Goal: Task Accomplishment & Management: Manage account settings

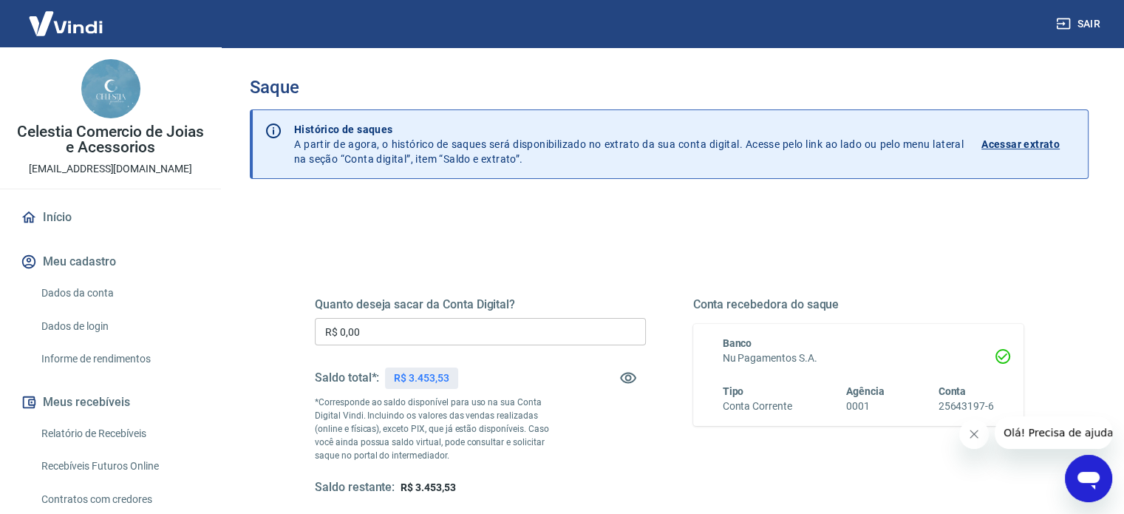
drag, startPoint x: 409, startPoint y: 327, endPoint x: 115, endPoint y: 327, distance: 293.4
click at [141, 327] on div "Sair Celestia Comercio de Joias e Acessorios [EMAIL_ADDRESS][DOMAIN_NAME] Iníci…" at bounding box center [562, 257] width 1124 height 514
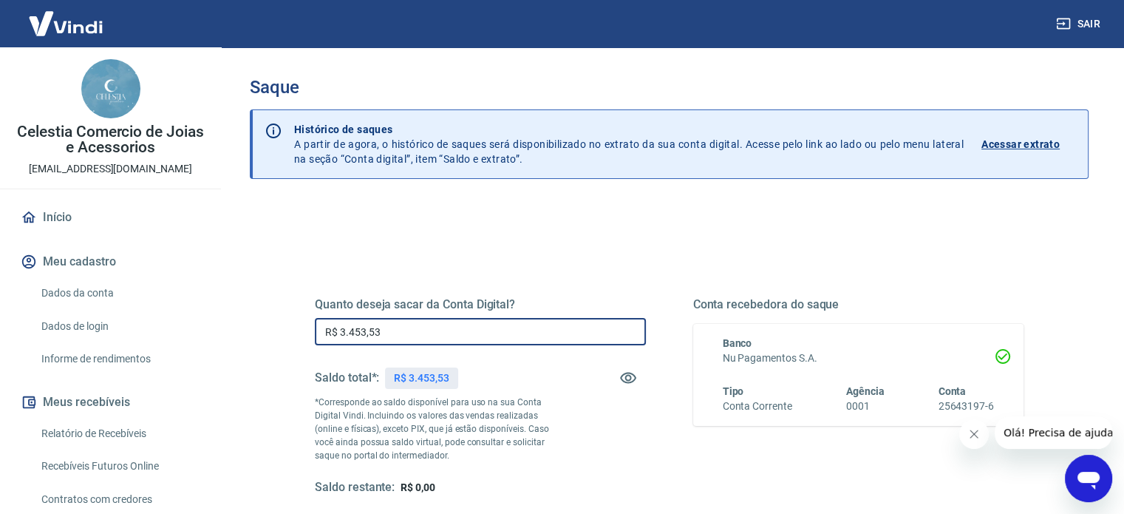
type input "R$ 3.453,53"
click at [299, 316] on div "Quanto deseja sacar da Conta Digital? R$ 3.453,53 ​ Saldo total*: R$ 3.453,53 *…" at bounding box center [669, 404] width 744 height 344
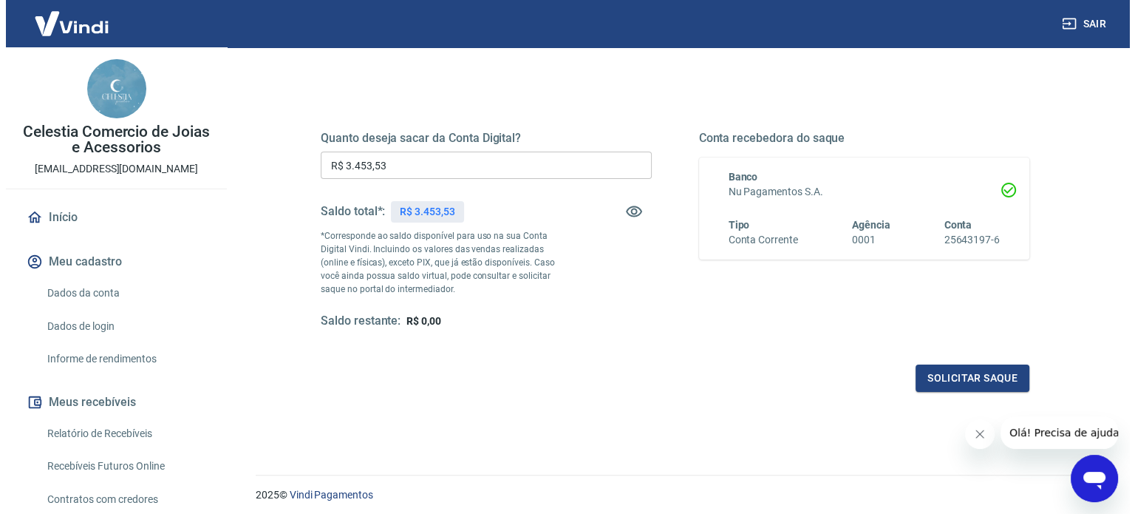
scroll to position [216, 0]
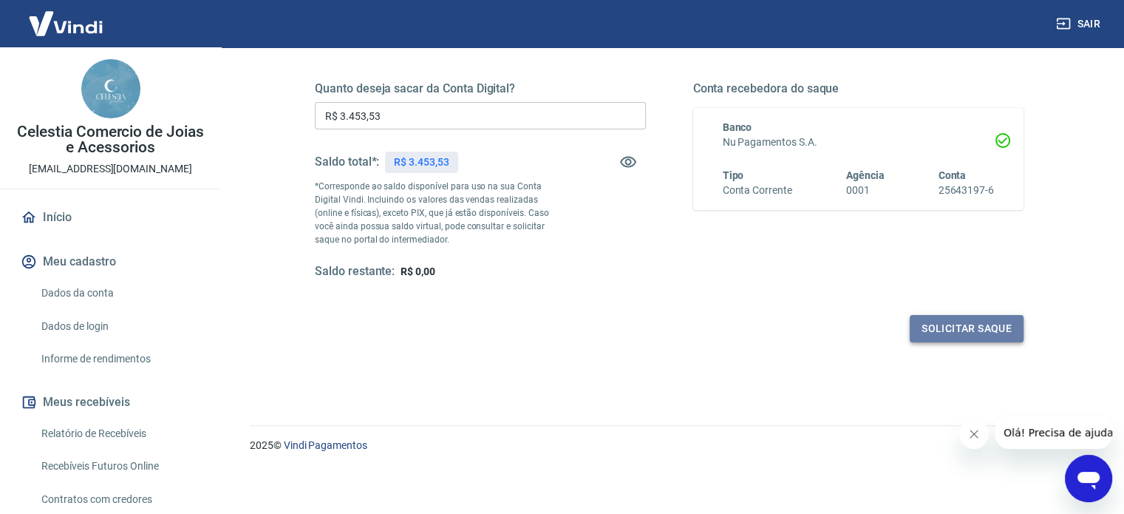
click at [970, 333] on button "Solicitar saque" at bounding box center [967, 328] width 114 height 27
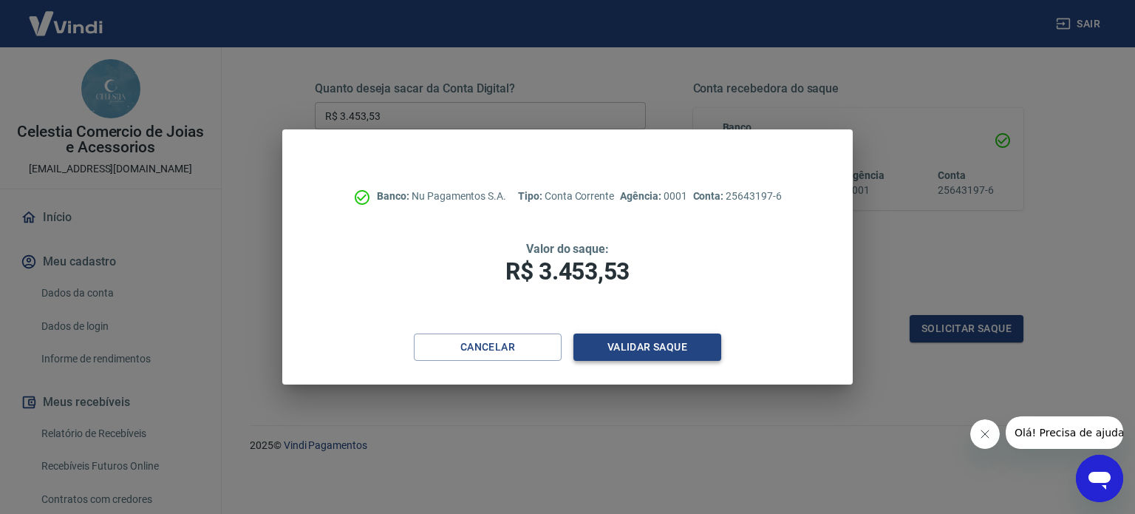
click at [615, 339] on button "Validar saque" at bounding box center [647, 346] width 148 height 27
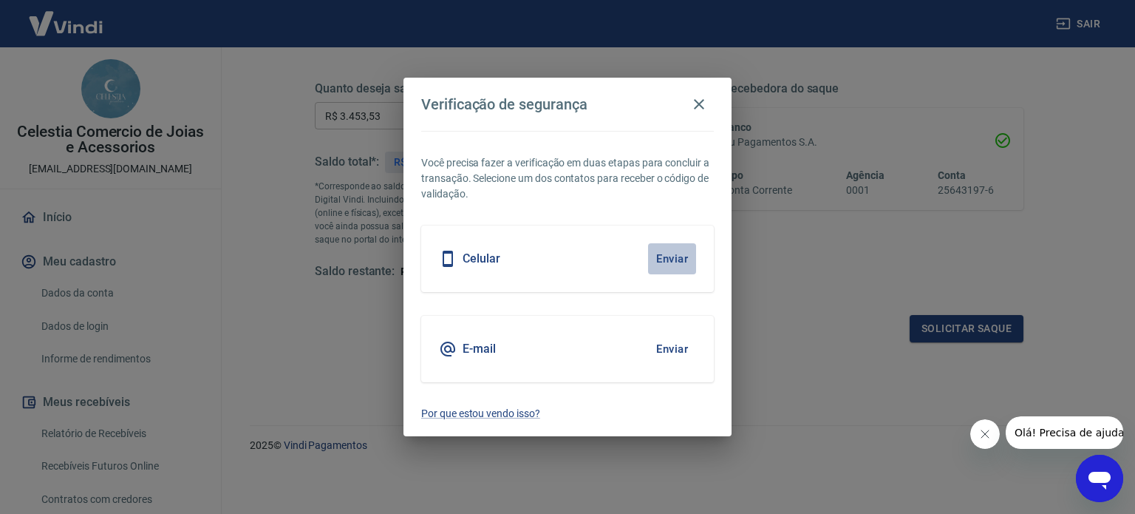
click at [678, 254] on button "Enviar" at bounding box center [672, 258] width 48 height 31
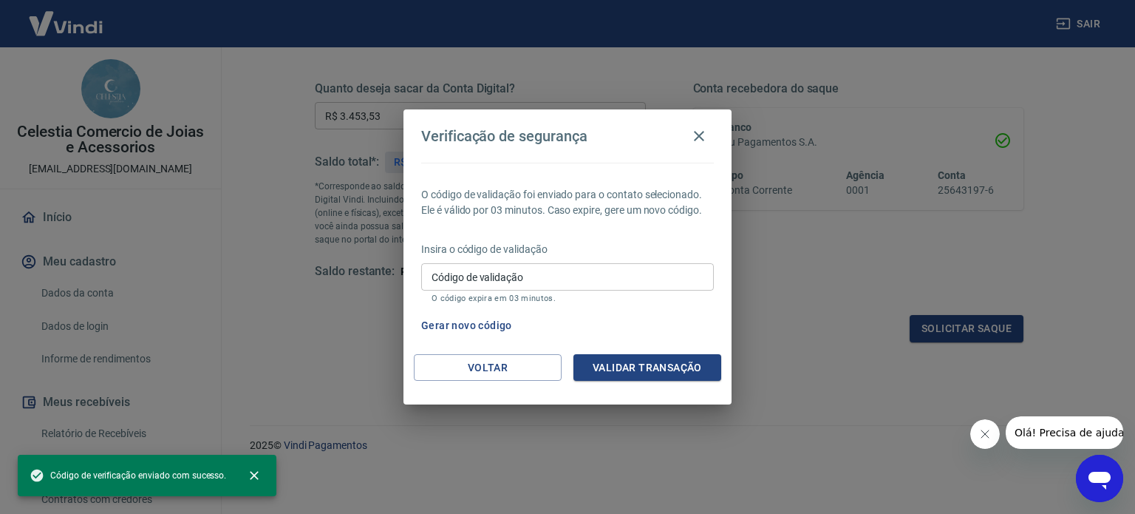
click at [672, 262] on div "Insira o código de validação Código de validação Código de validação O código e…" at bounding box center [567, 274] width 293 height 64
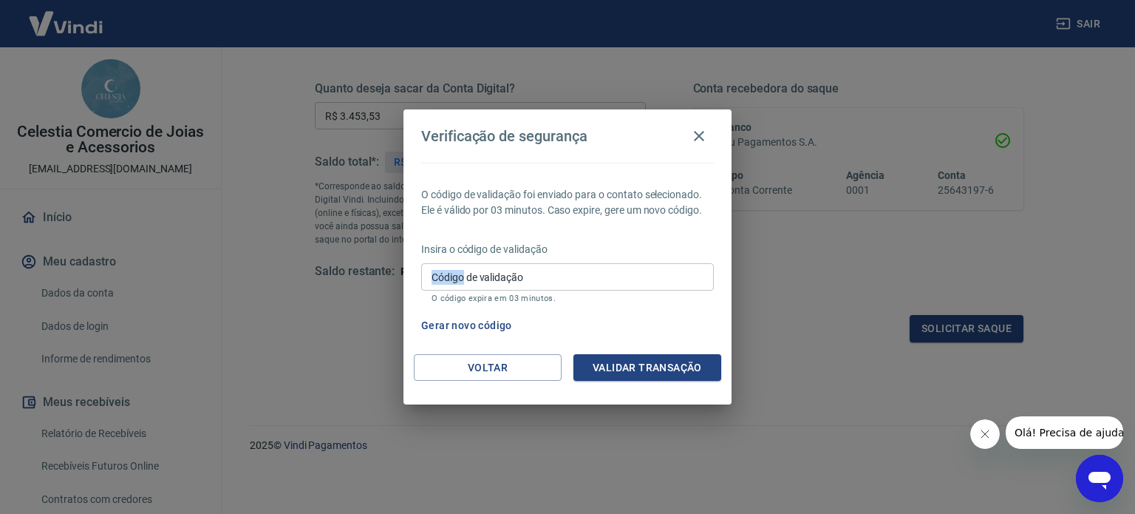
click at [672, 262] on div "Insira o código de validação Código de validação Código de validação O código e…" at bounding box center [567, 274] width 293 height 64
click at [541, 264] on input "Código de validação" at bounding box center [567, 276] width 293 height 27
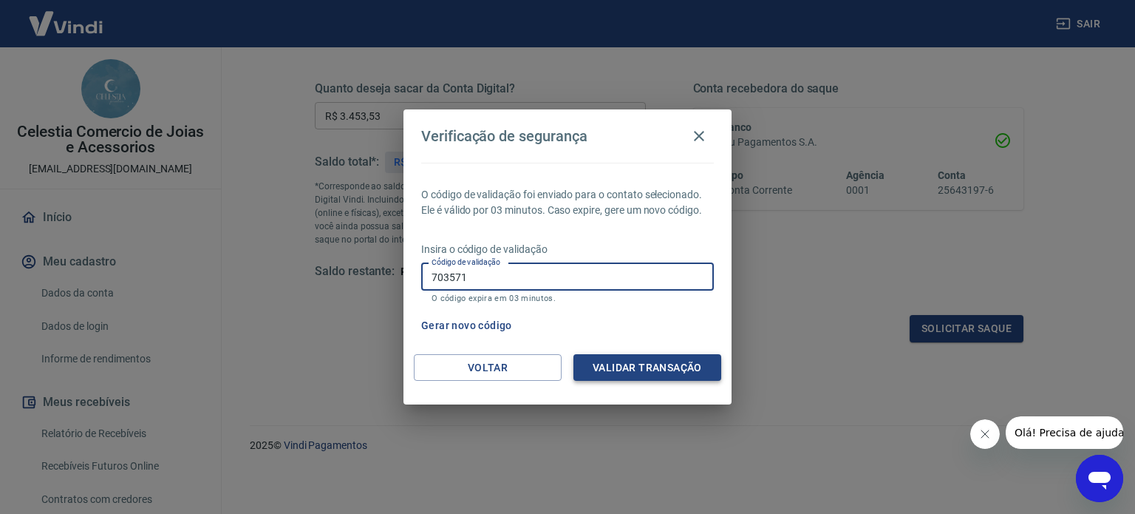
type input "703571"
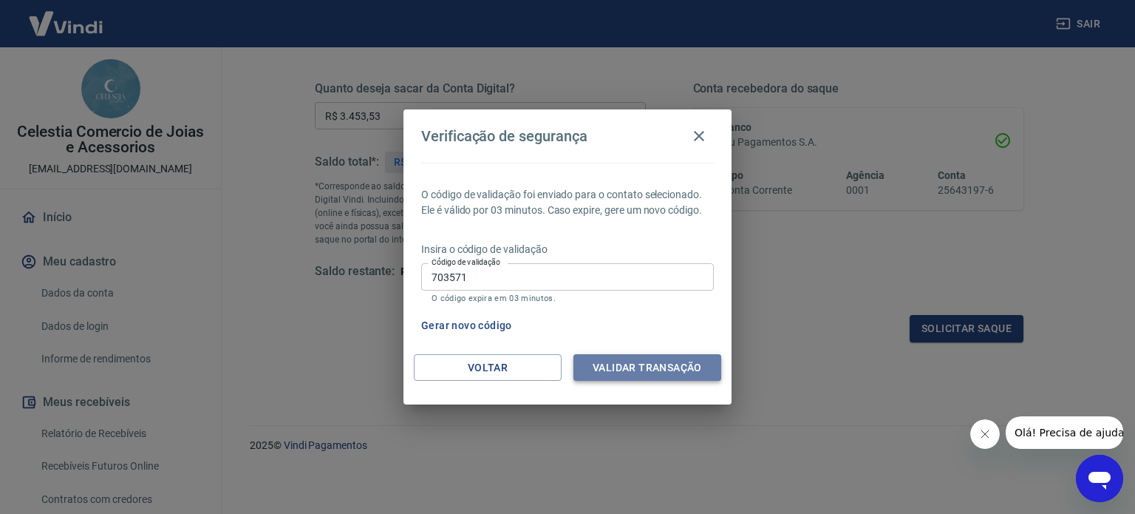
click at [662, 364] on button "Validar transação" at bounding box center [647, 367] width 148 height 27
